Goal: Transaction & Acquisition: Purchase product/service

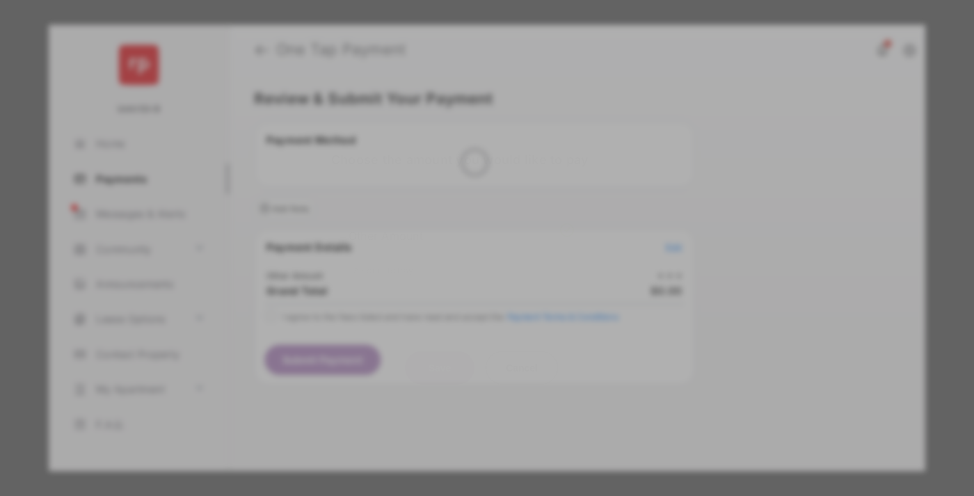
click at [461, 227] on div "Other Amount" at bounding box center [460, 235] width 225 height 24
type input "**"
click at [440, 351] on button "Save" at bounding box center [440, 367] width 70 height 33
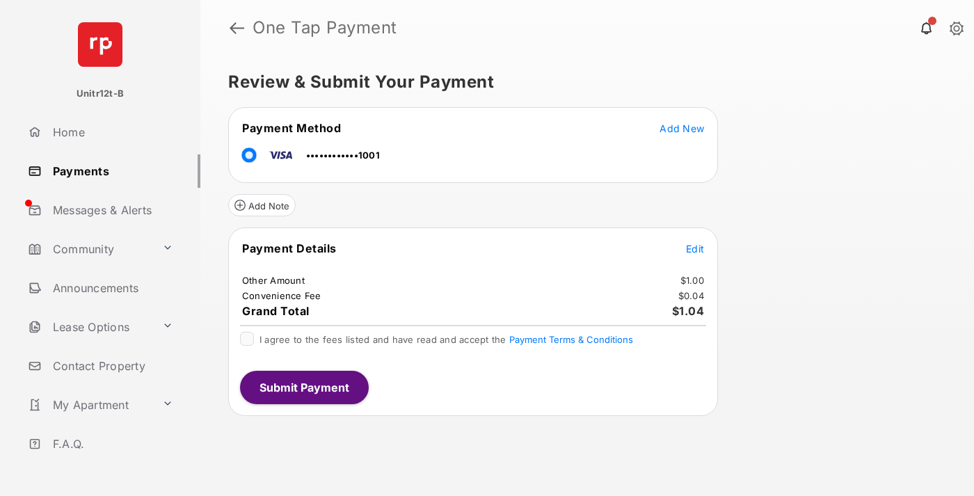
click at [695, 248] on span "Edit" at bounding box center [695, 249] width 18 height 12
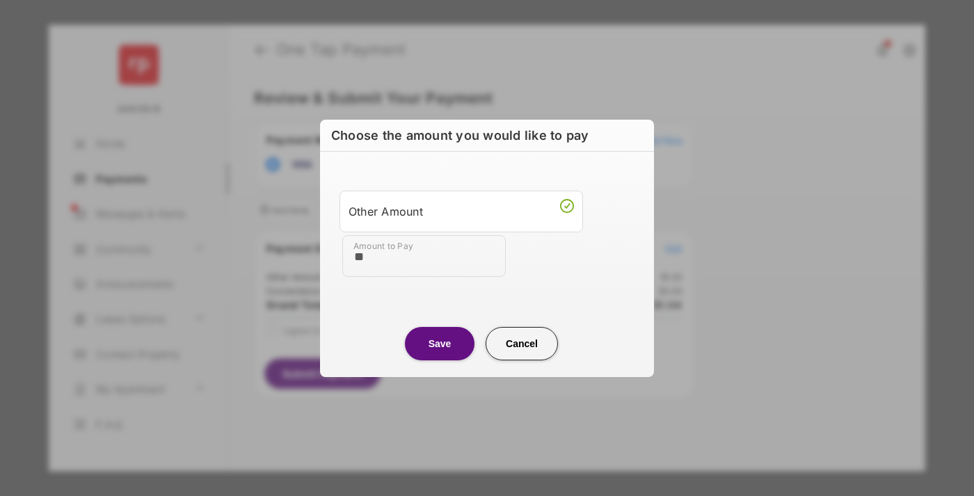
click at [440, 343] on button "Save" at bounding box center [440, 343] width 70 height 33
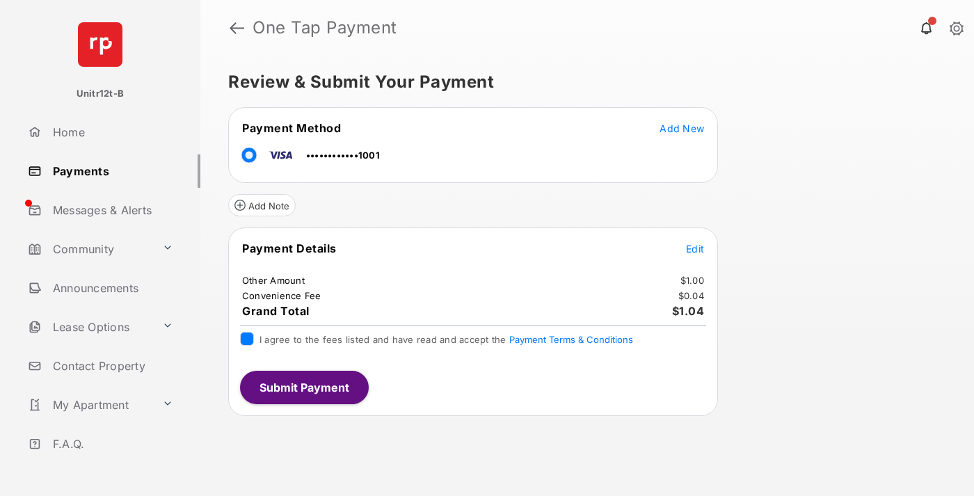
click at [303, 387] on button "Submit Payment" at bounding box center [304, 387] width 129 height 33
